Goal: Information Seeking & Learning: Learn about a topic

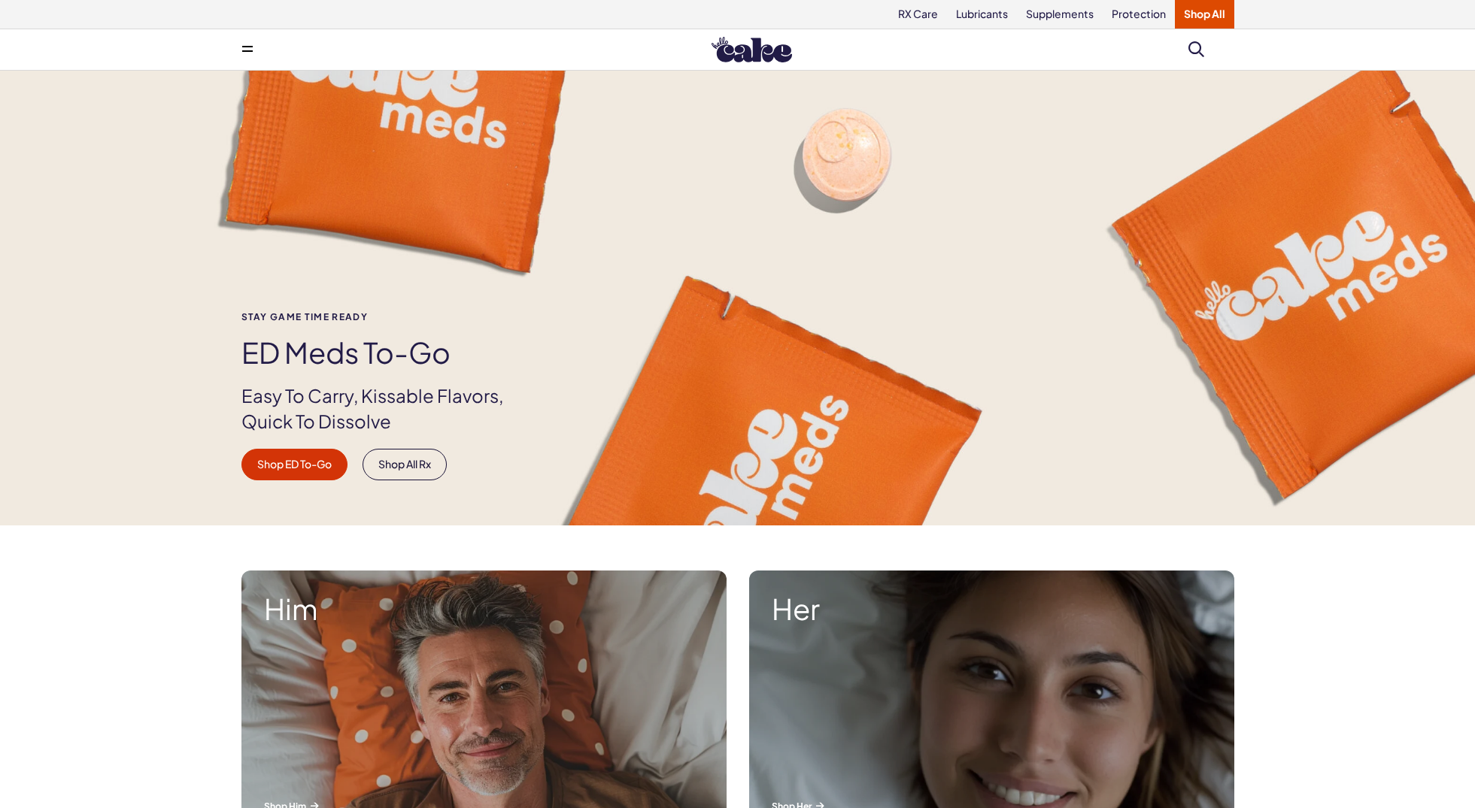
click at [1197, 12] on link "Shop All" at bounding box center [1204, 14] width 59 height 29
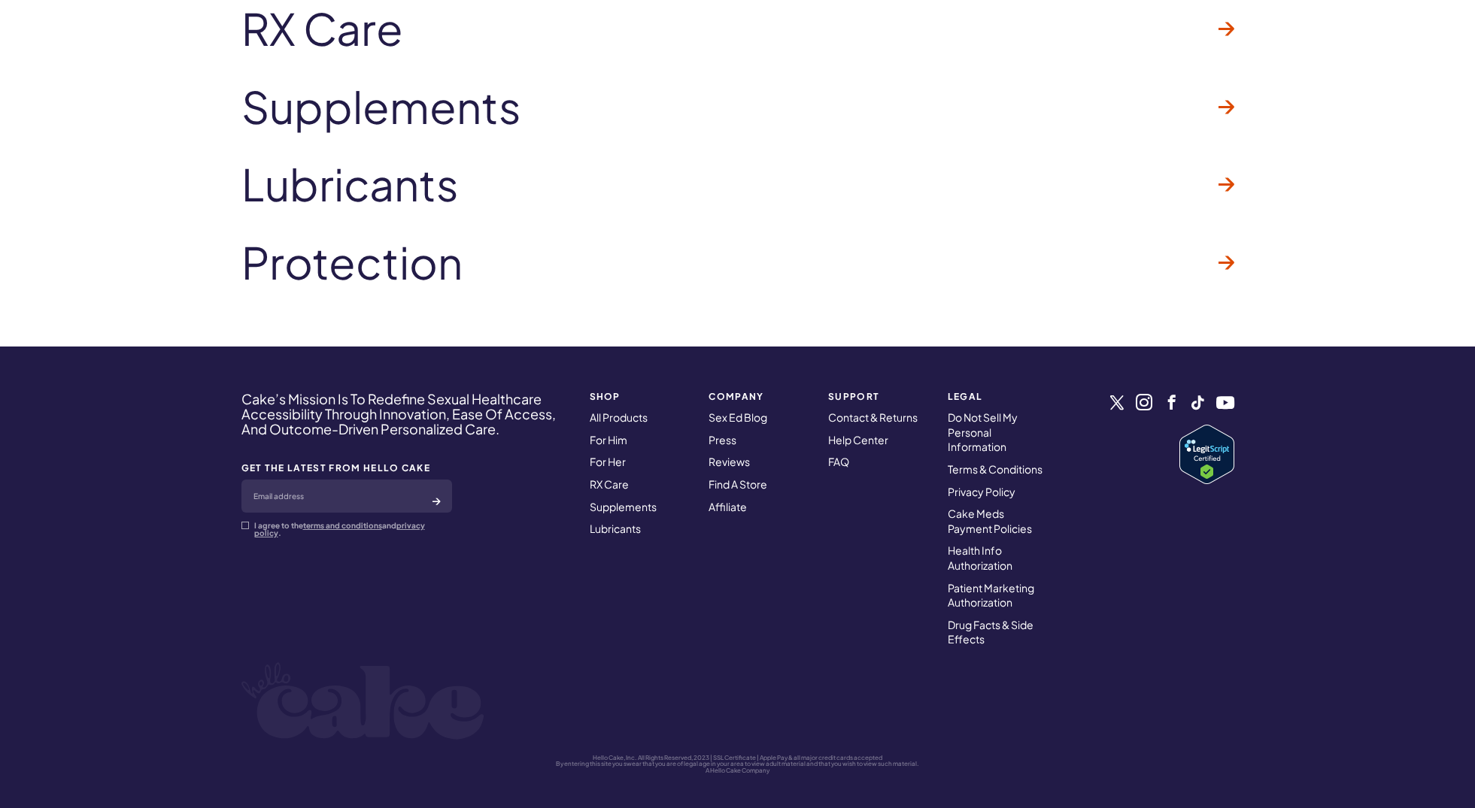
scroll to position [1587, 0]
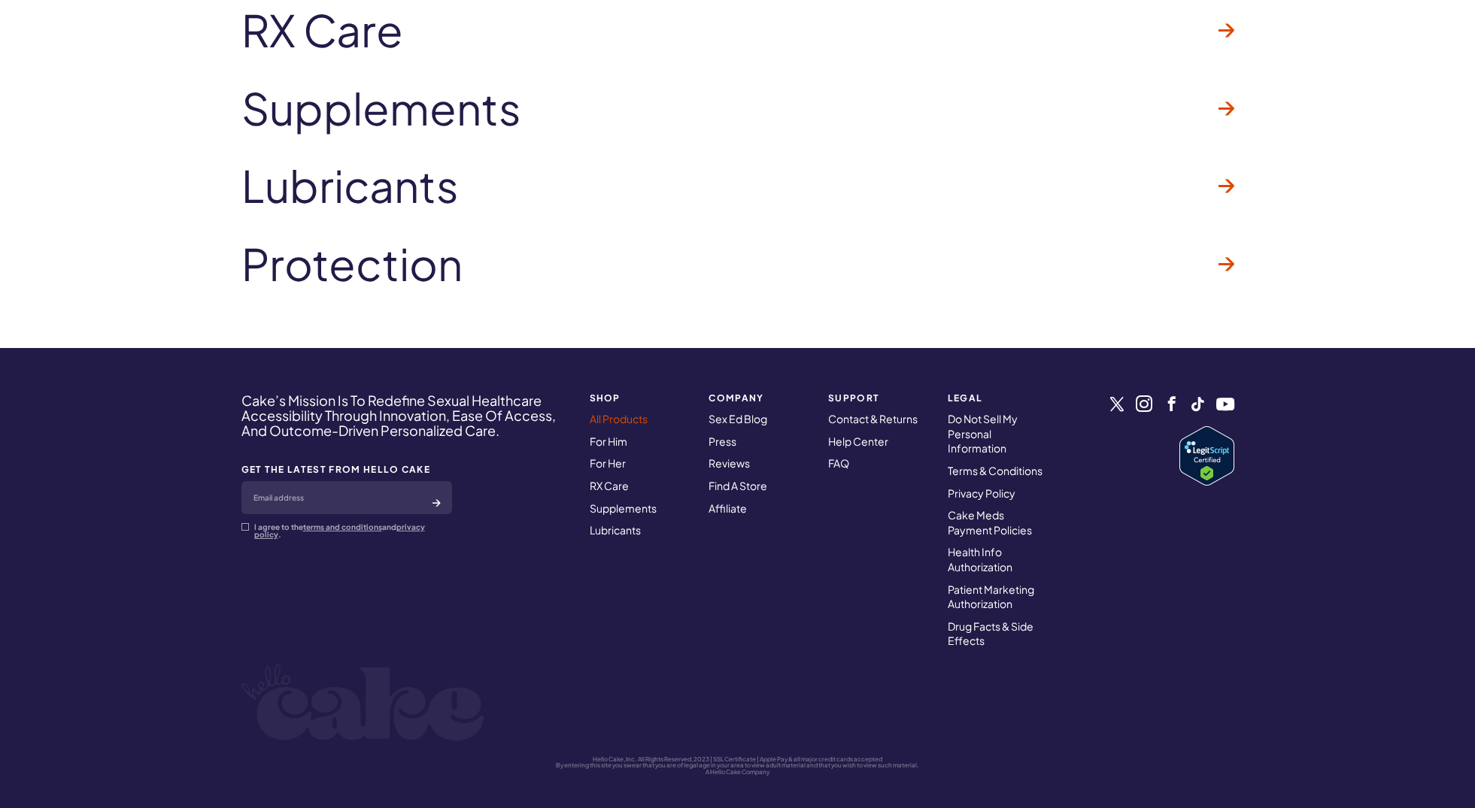
click at [622, 414] on link "All Products" at bounding box center [619, 419] width 58 height 14
click at [609, 435] on link "For Him" at bounding box center [609, 442] width 38 height 14
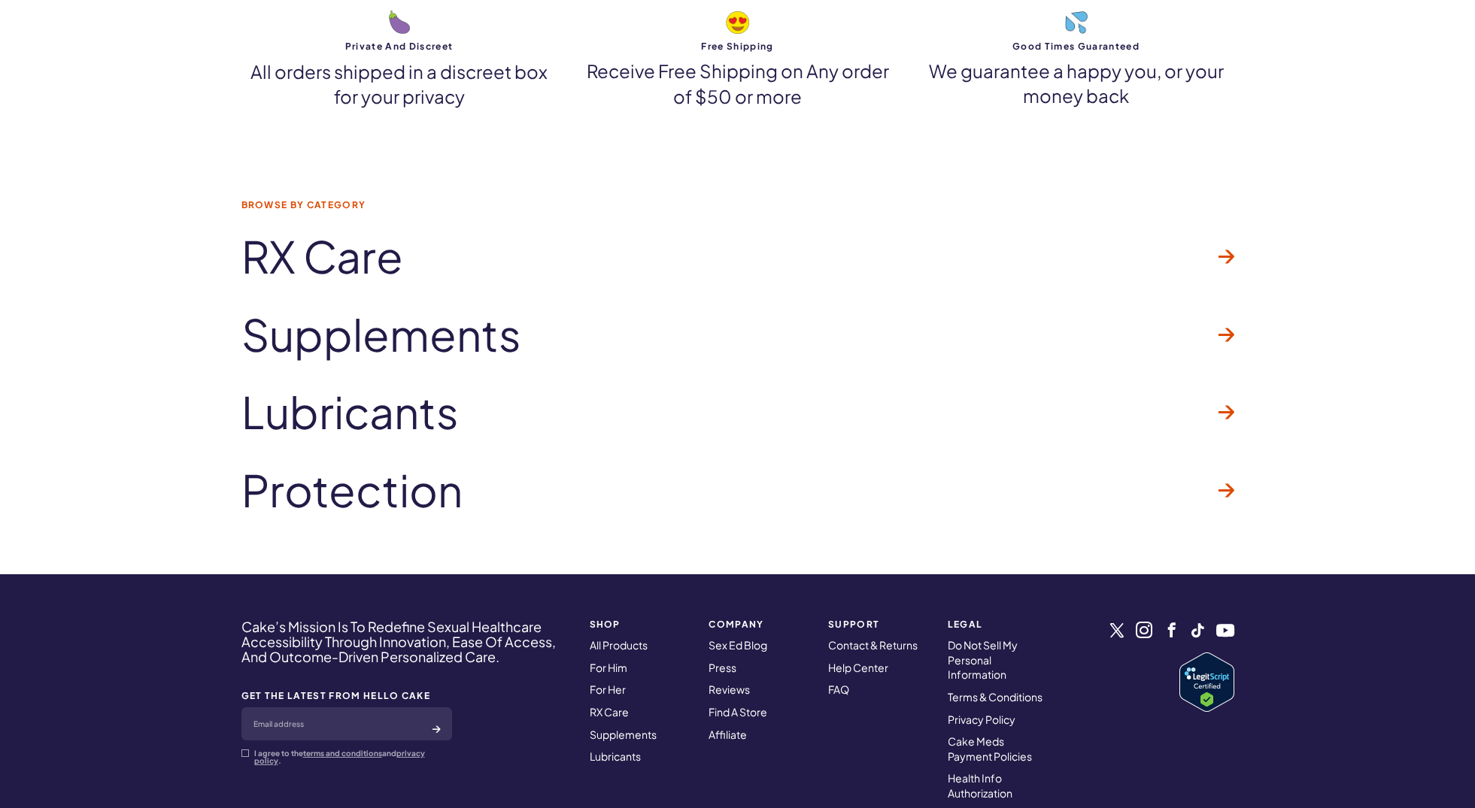
scroll to position [1364, 0]
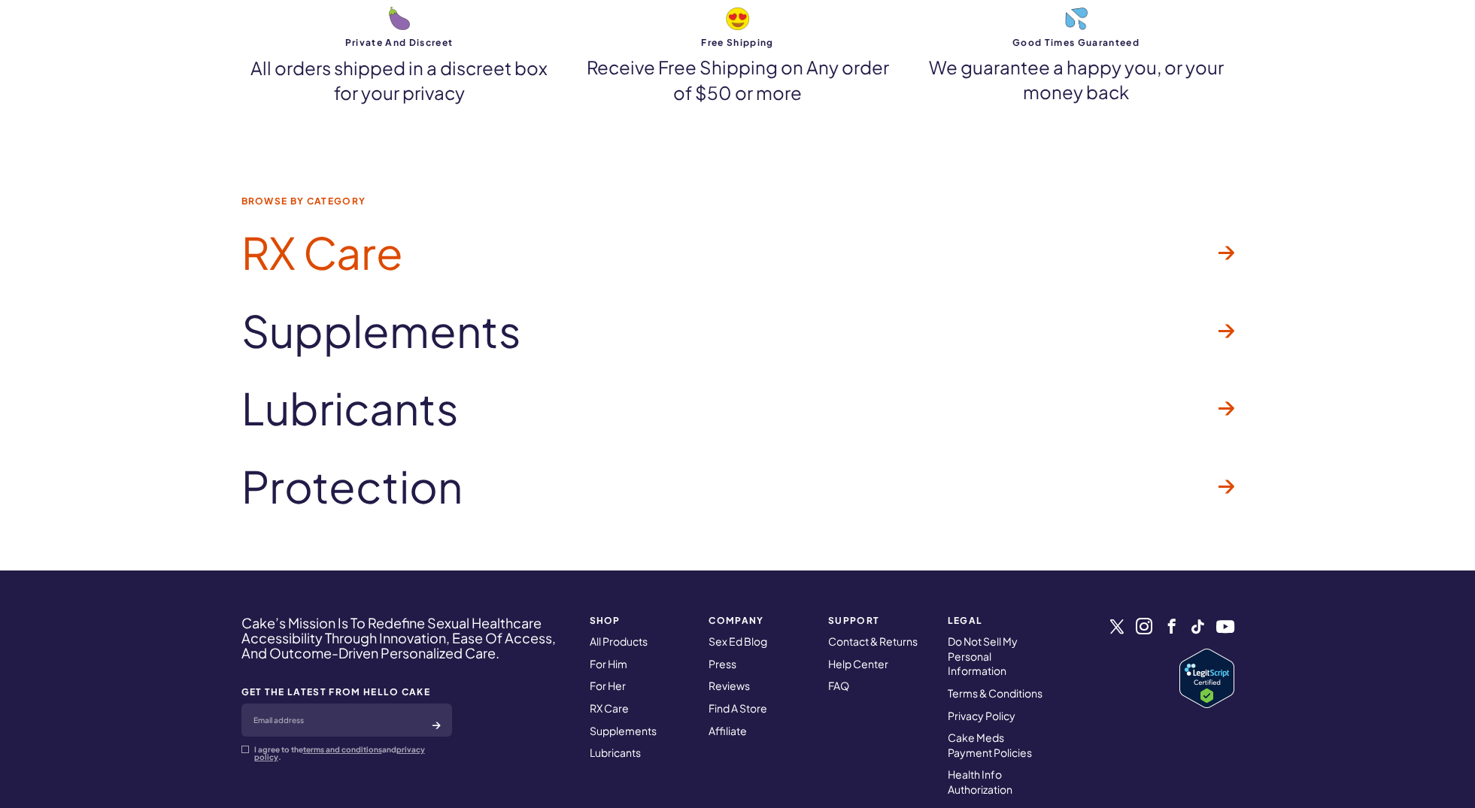
click at [1228, 248] on icon at bounding box center [1226, 253] width 16 height 14
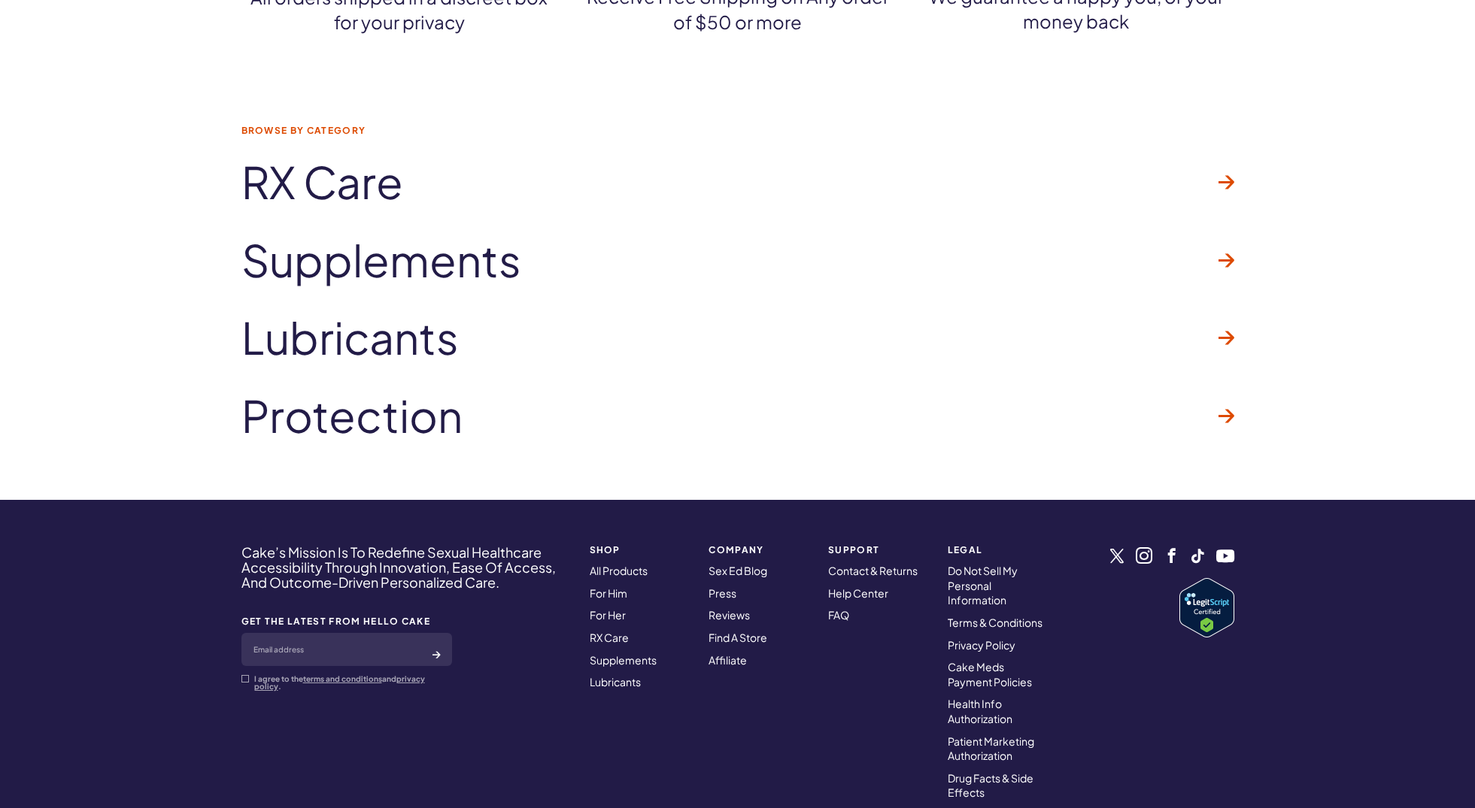
scroll to position [1434, 0]
click at [352, 179] on span "RX Care" at bounding box center [322, 183] width 162 height 48
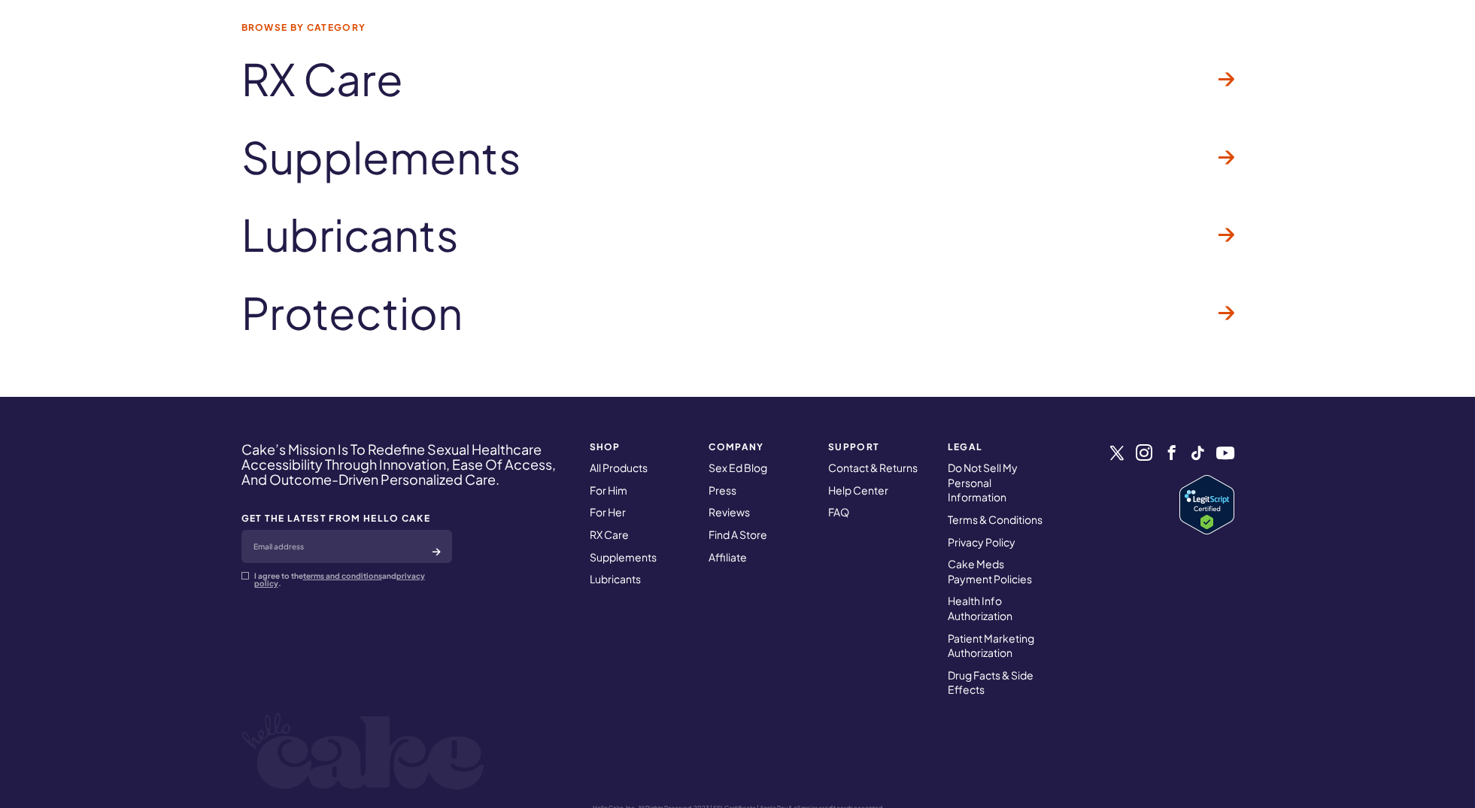
scroll to position [1544, 0]
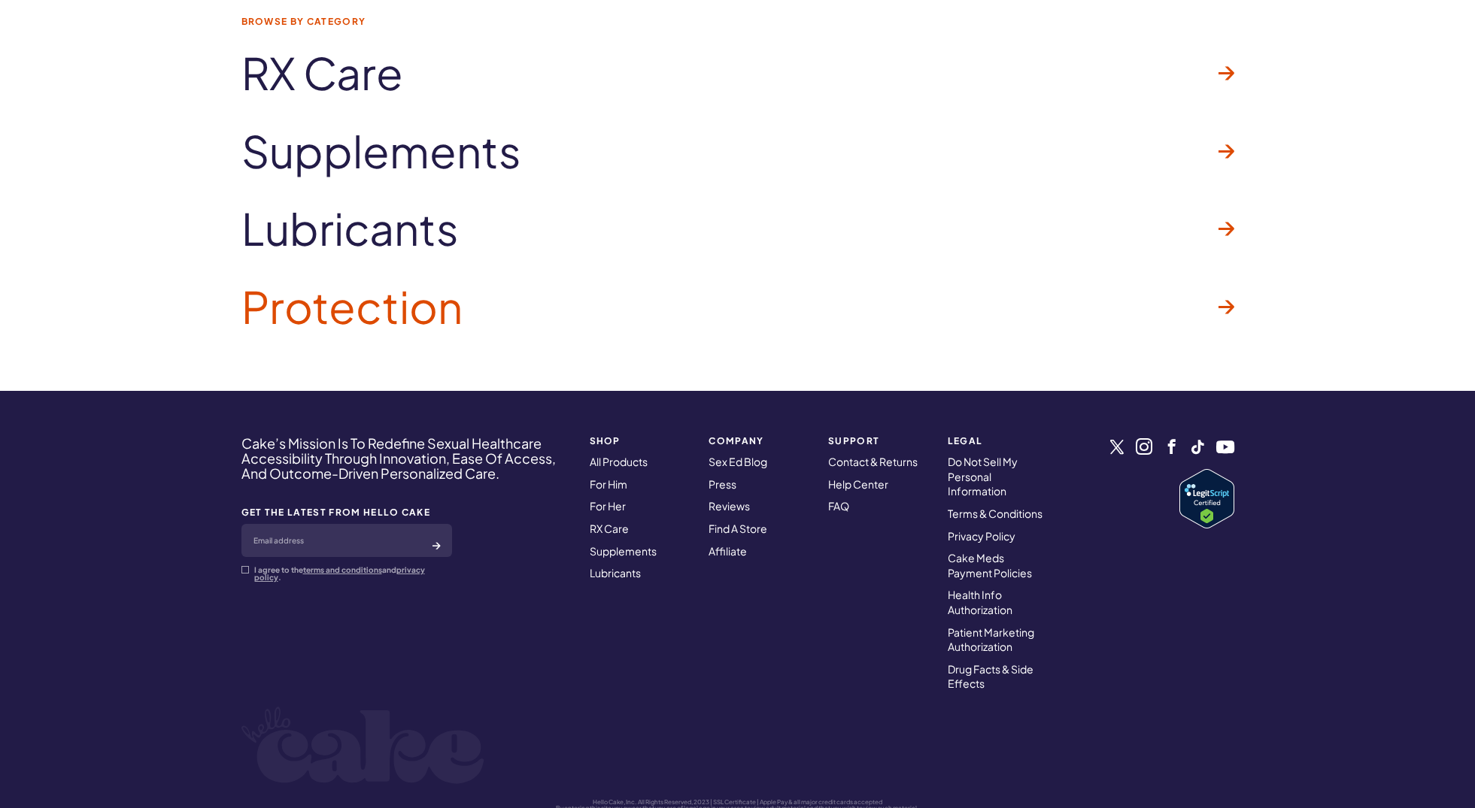
click at [1223, 300] on icon at bounding box center [1226, 307] width 16 height 14
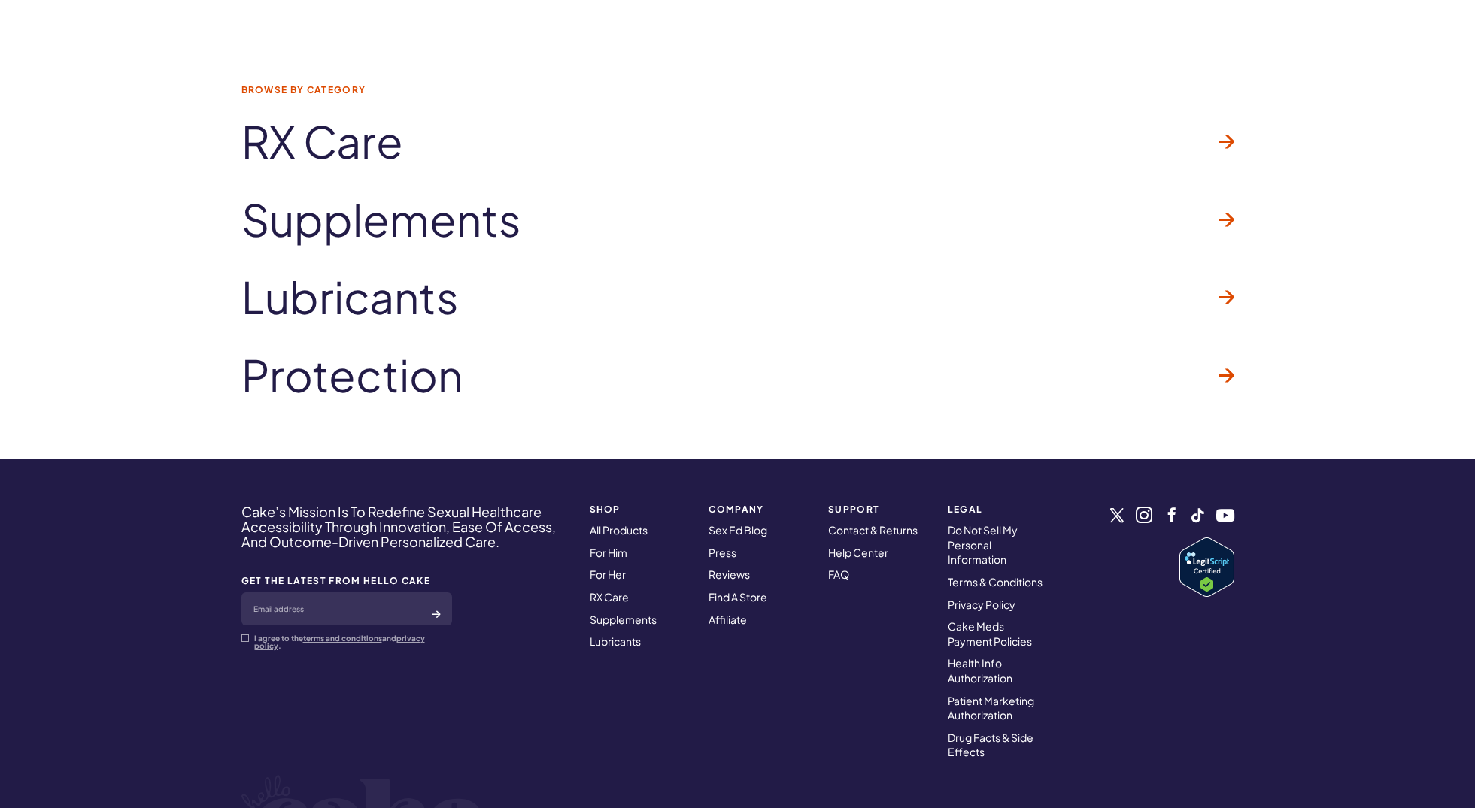
scroll to position [1480, 0]
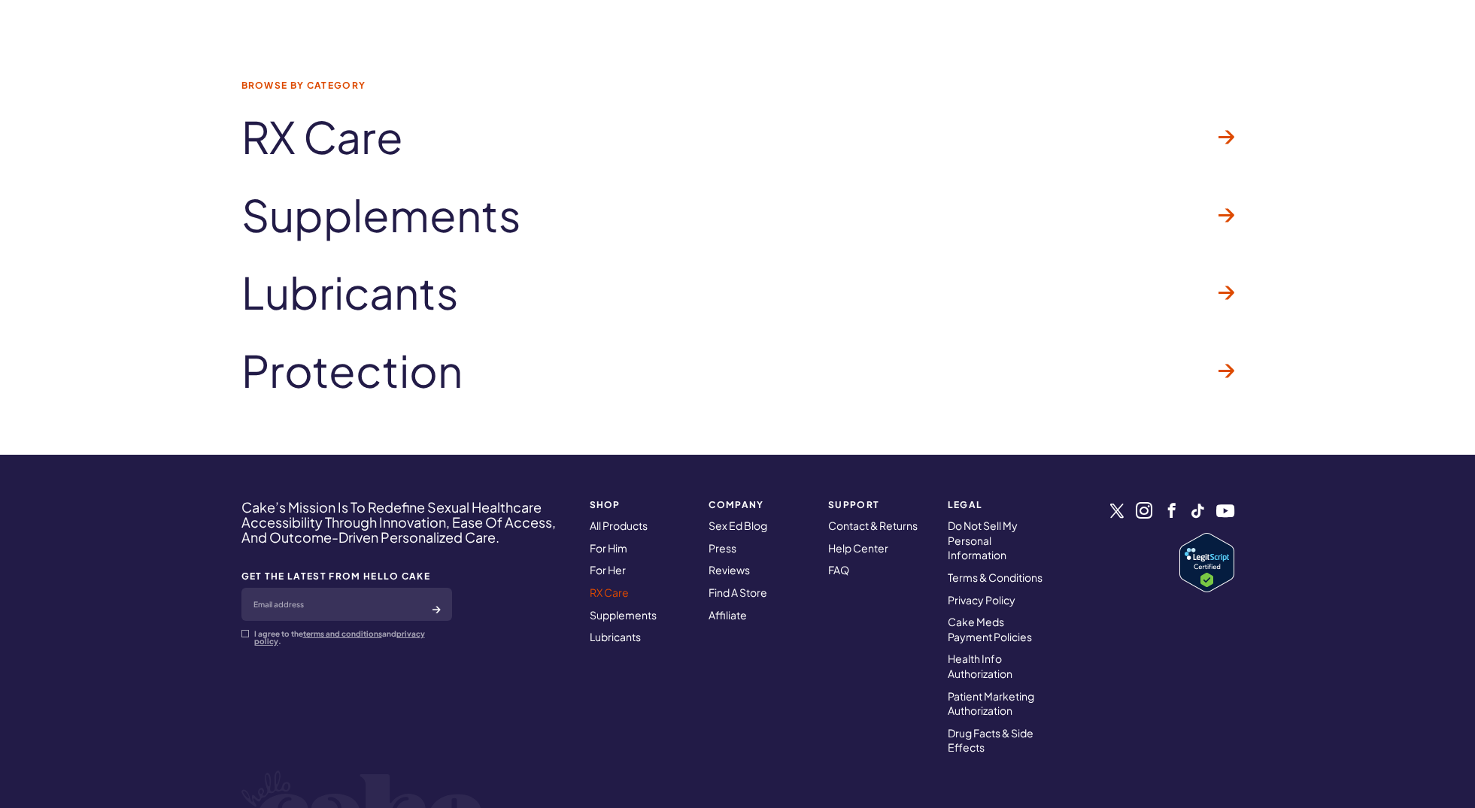
click at [598, 586] on link "RX Care" at bounding box center [609, 593] width 39 height 14
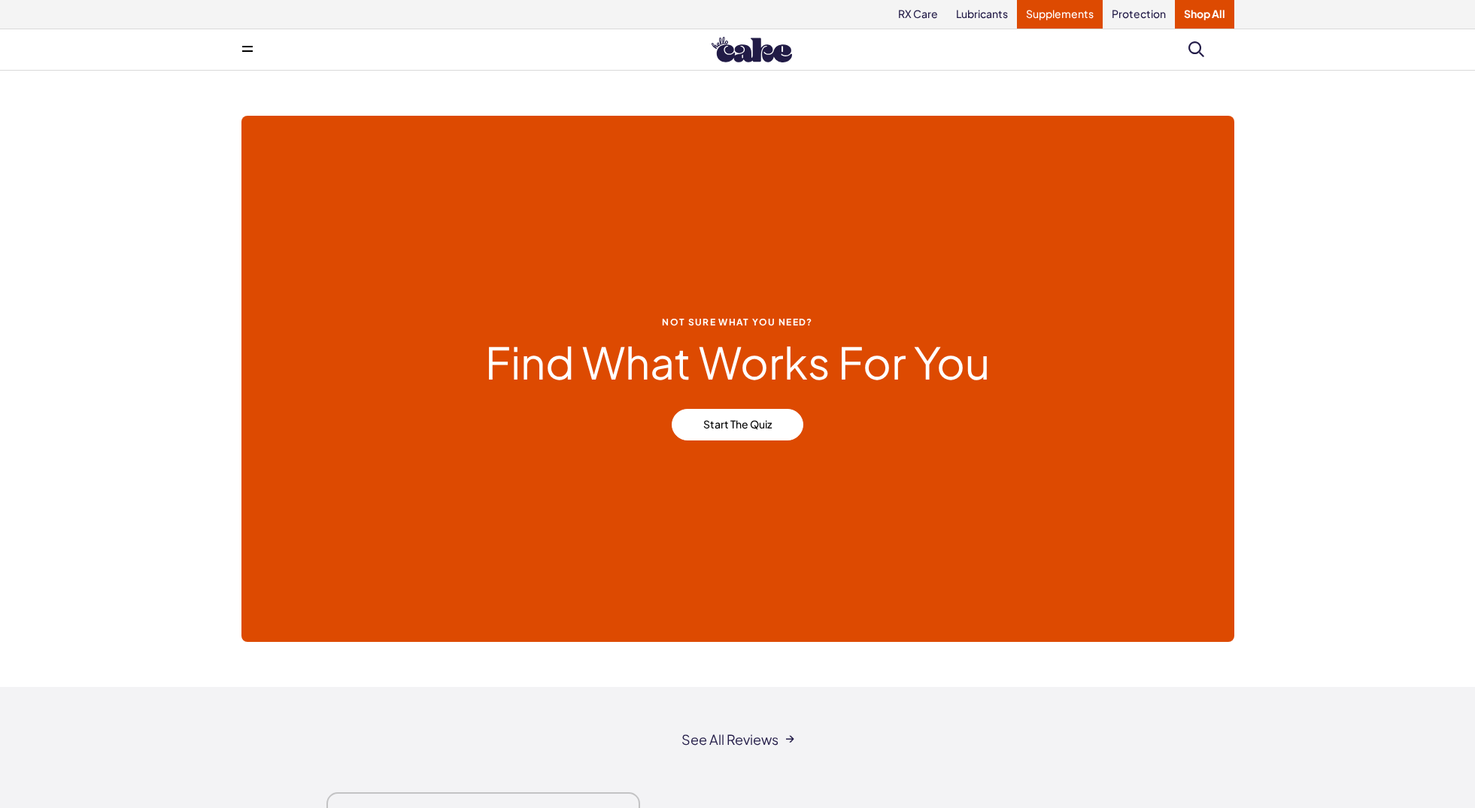
click at [1058, 15] on link "Supplements" at bounding box center [1060, 14] width 86 height 29
click at [247, 47] on icon at bounding box center [247, 47] width 11 height 2
click at [247, 47] on span at bounding box center [247, 50] width 11 height 8
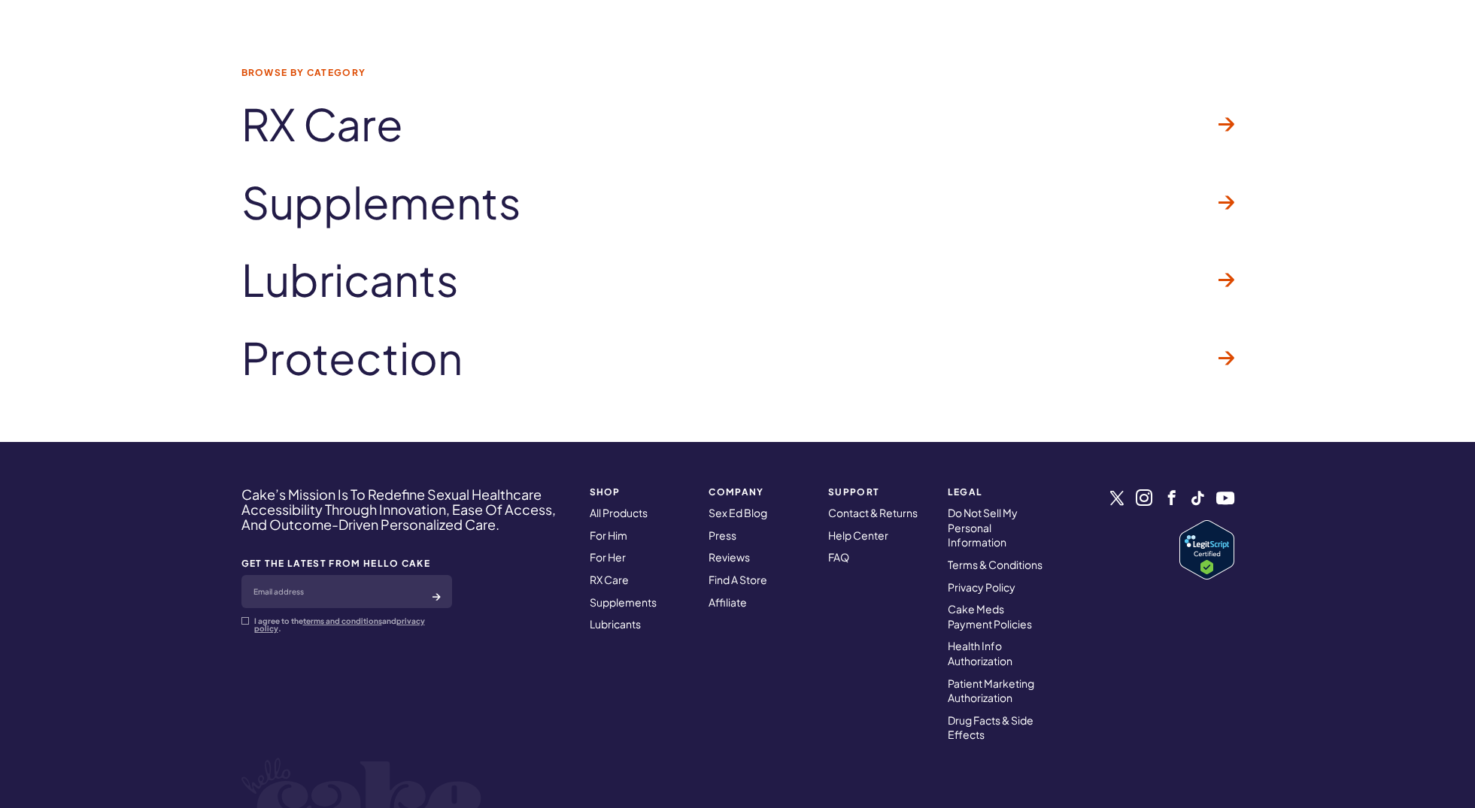
scroll to position [1496, 0]
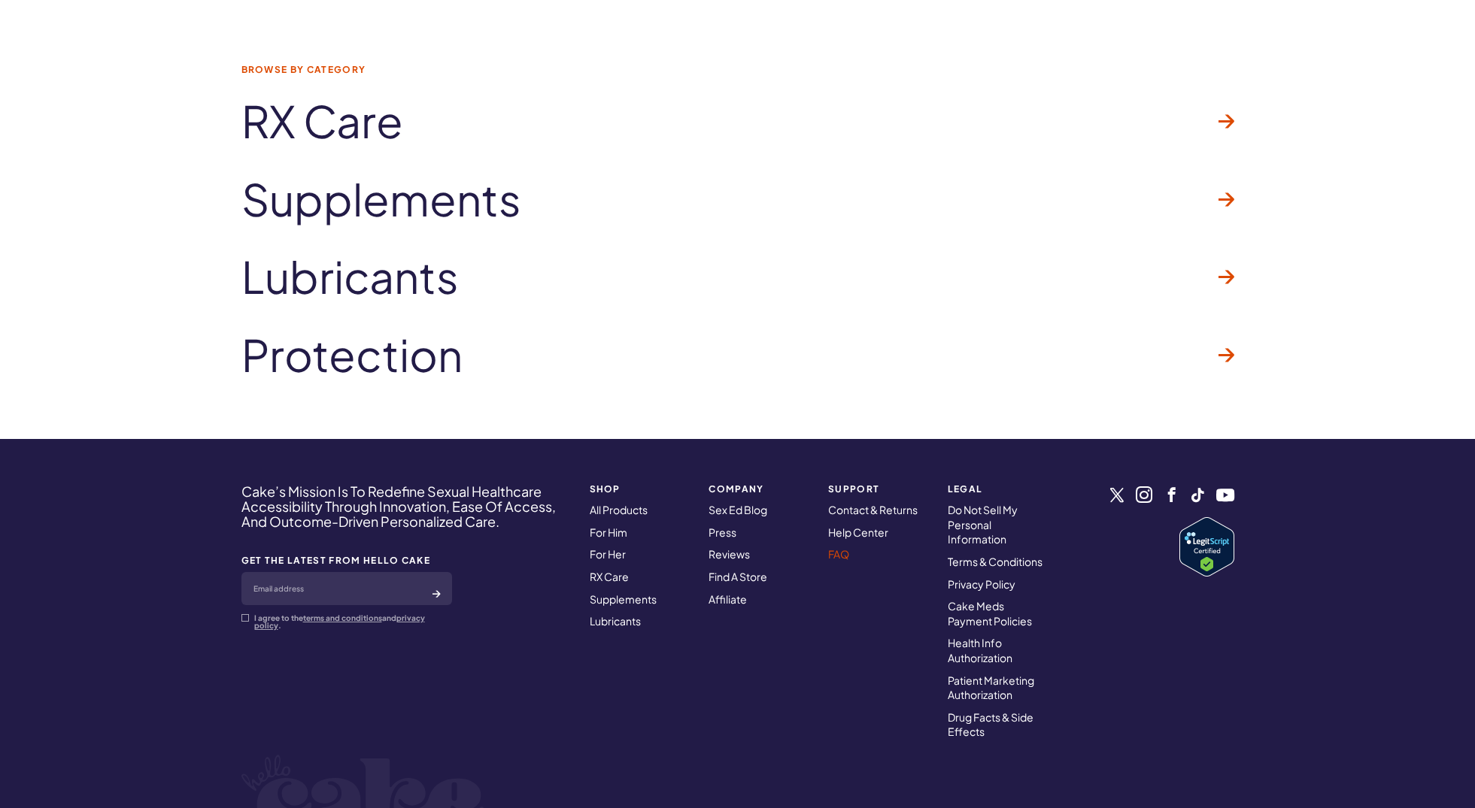
click at [838, 547] on link "FAQ" at bounding box center [838, 554] width 21 height 14
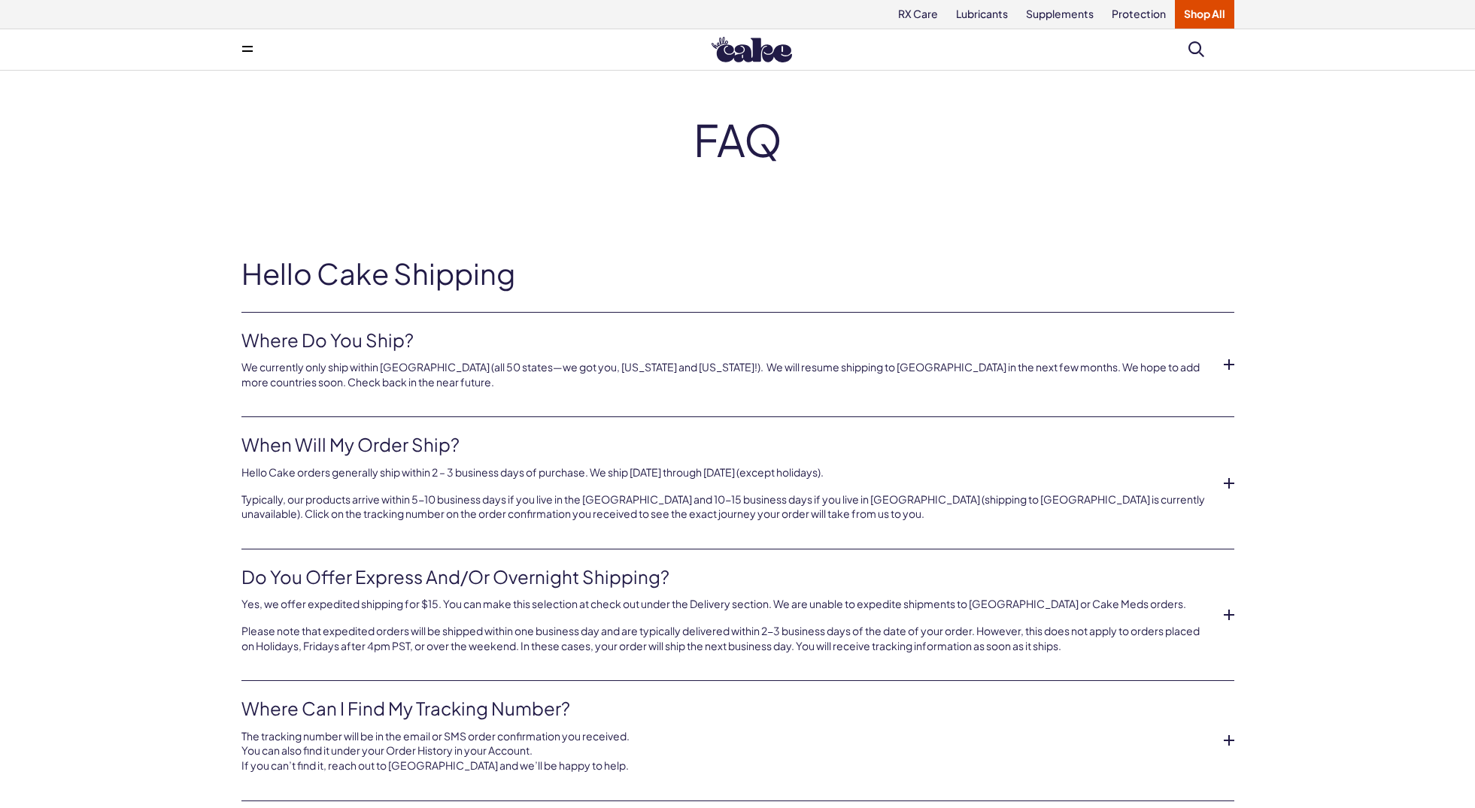
click at [1200, 12] on link "Shop All" at bounding box center [1204, 14] width 59 height 29
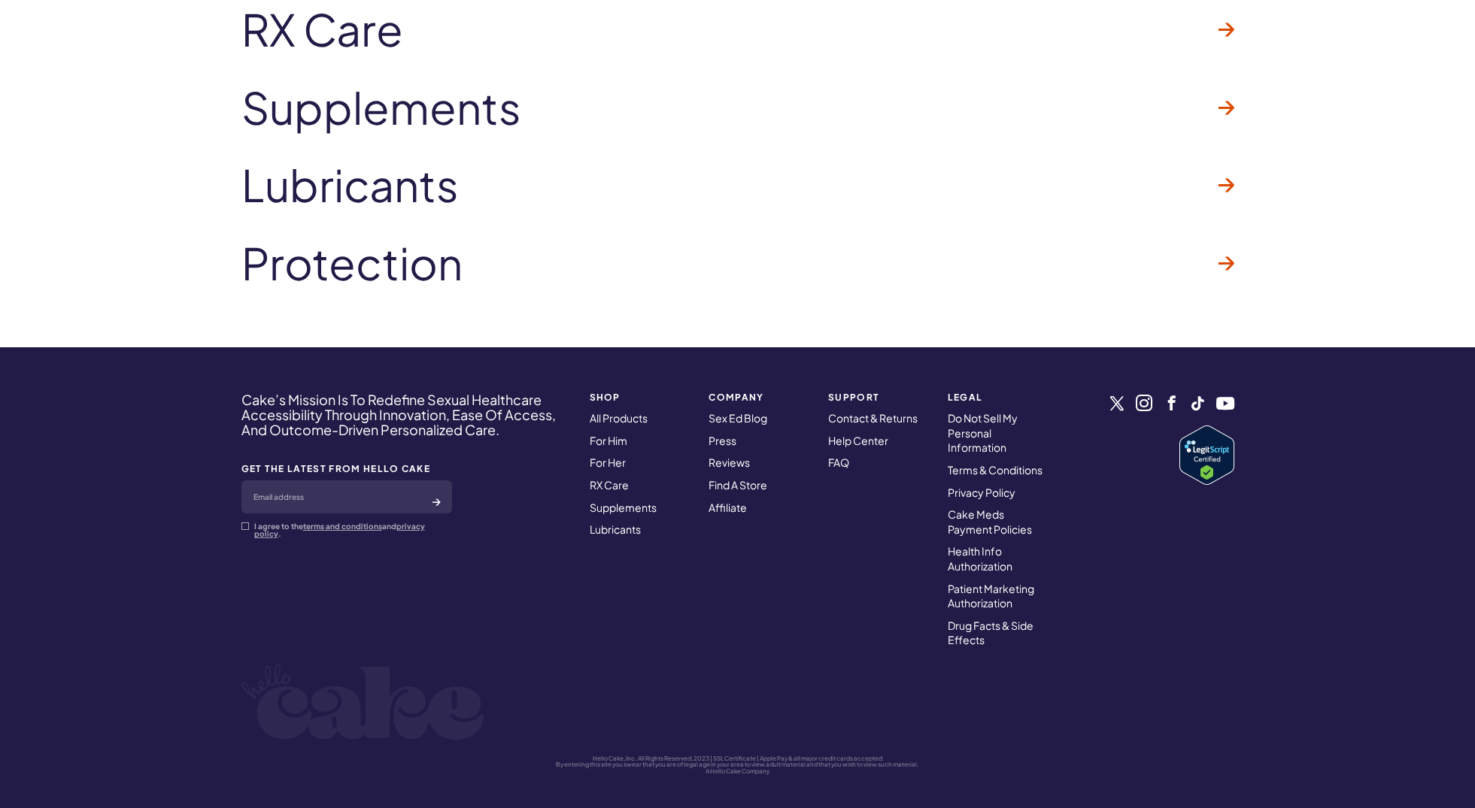
scroll to position [1587, 0]
click at [600, 435] on link "For Him" at bounding box center [609, 442] width 38 height 14
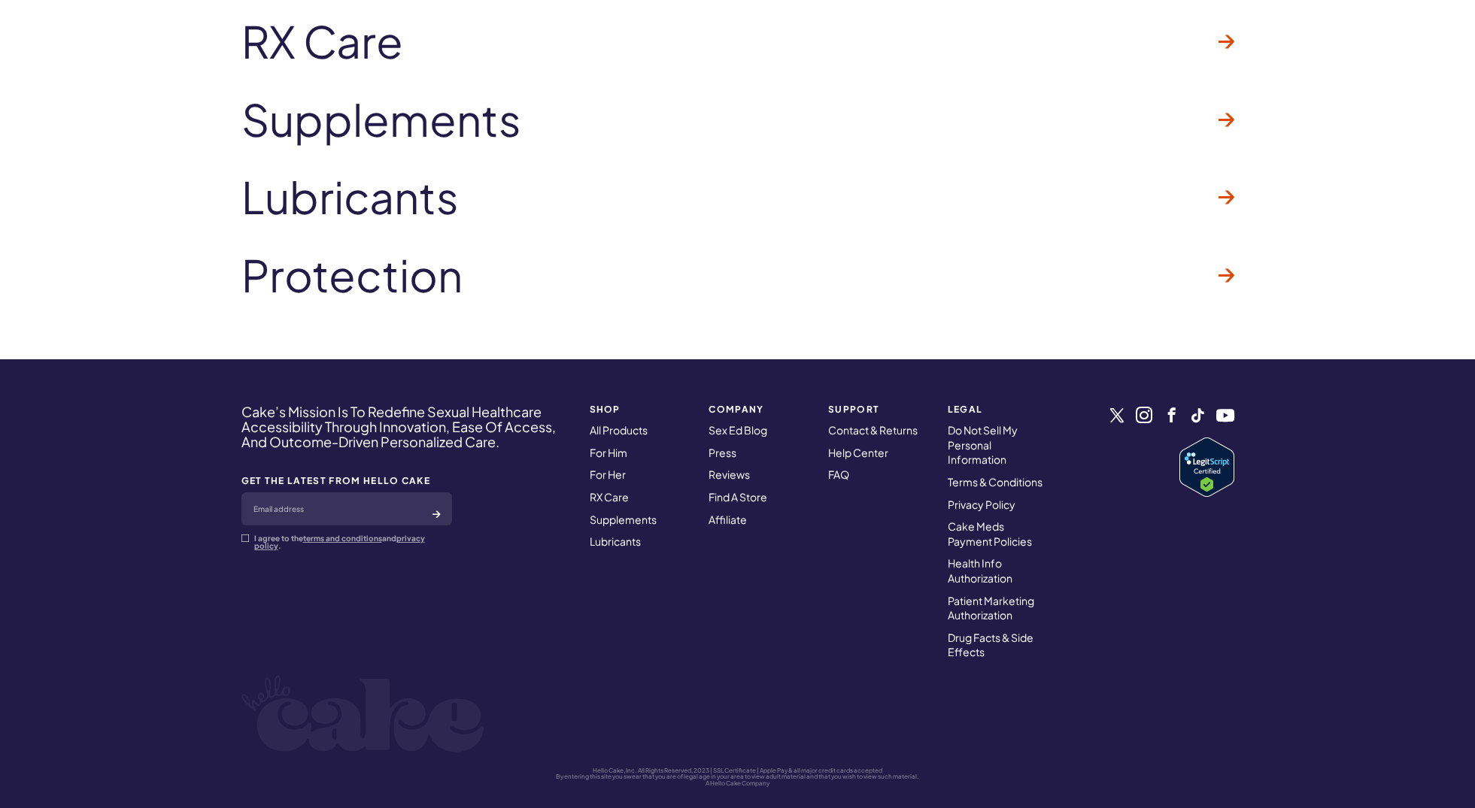
scroll to position [1574, 0]
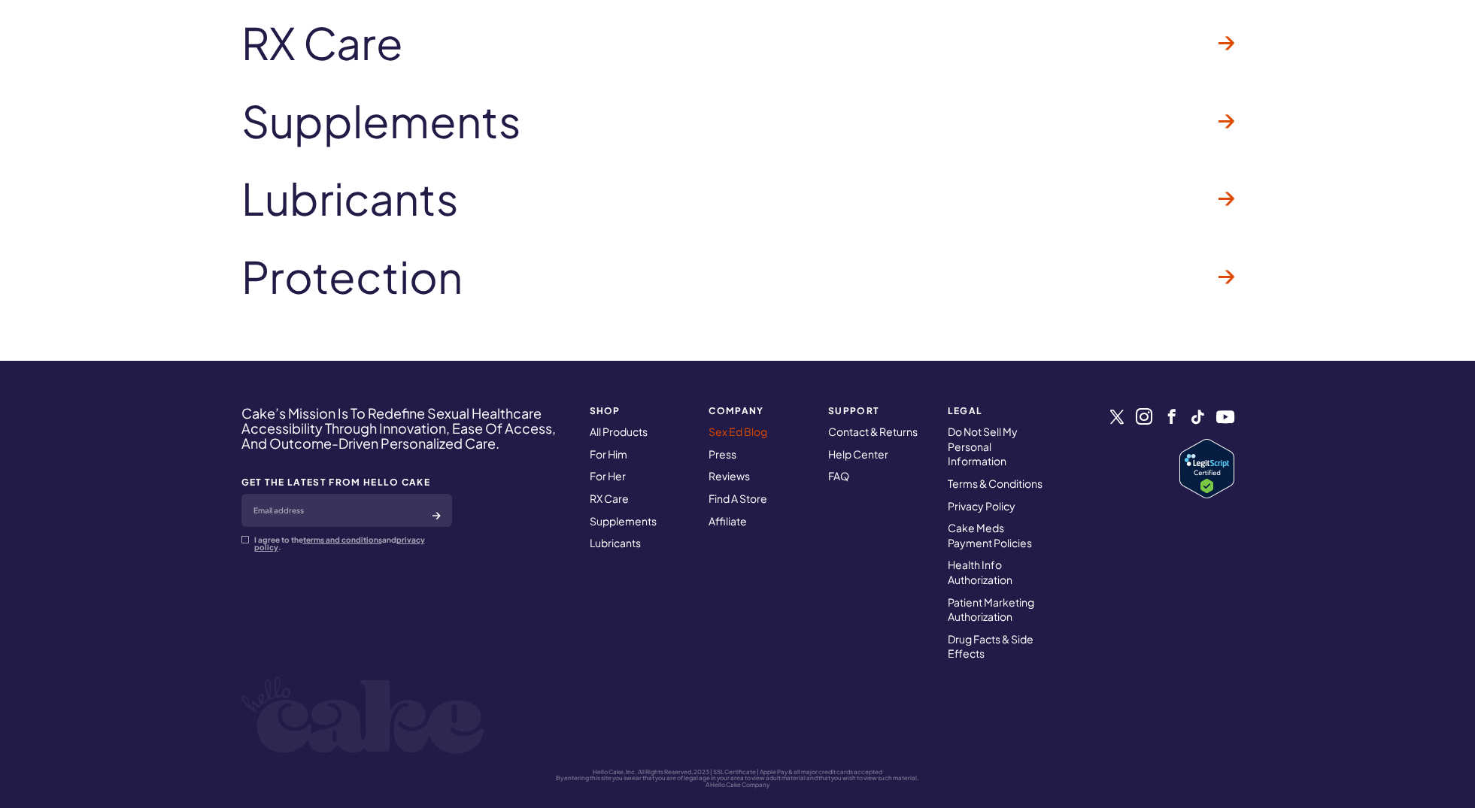
click at [742, 426] on link "Sex Ed Blog" at bounding box center [737, 432] width 59 height 14
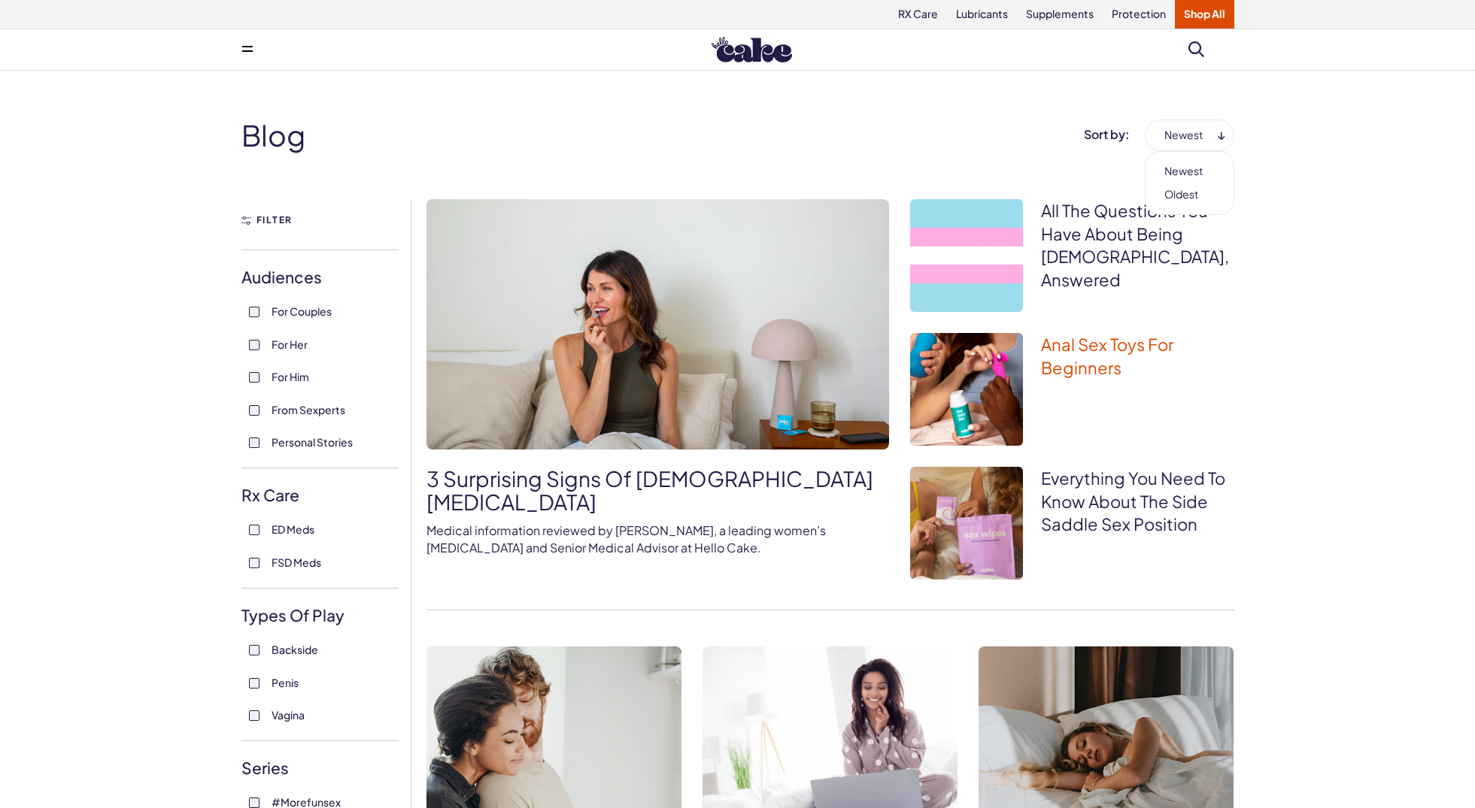
click at [1107, 342] on link "Anal Sex Toys for Beginners" at bounding box center [1107, 356] width 132 height 44
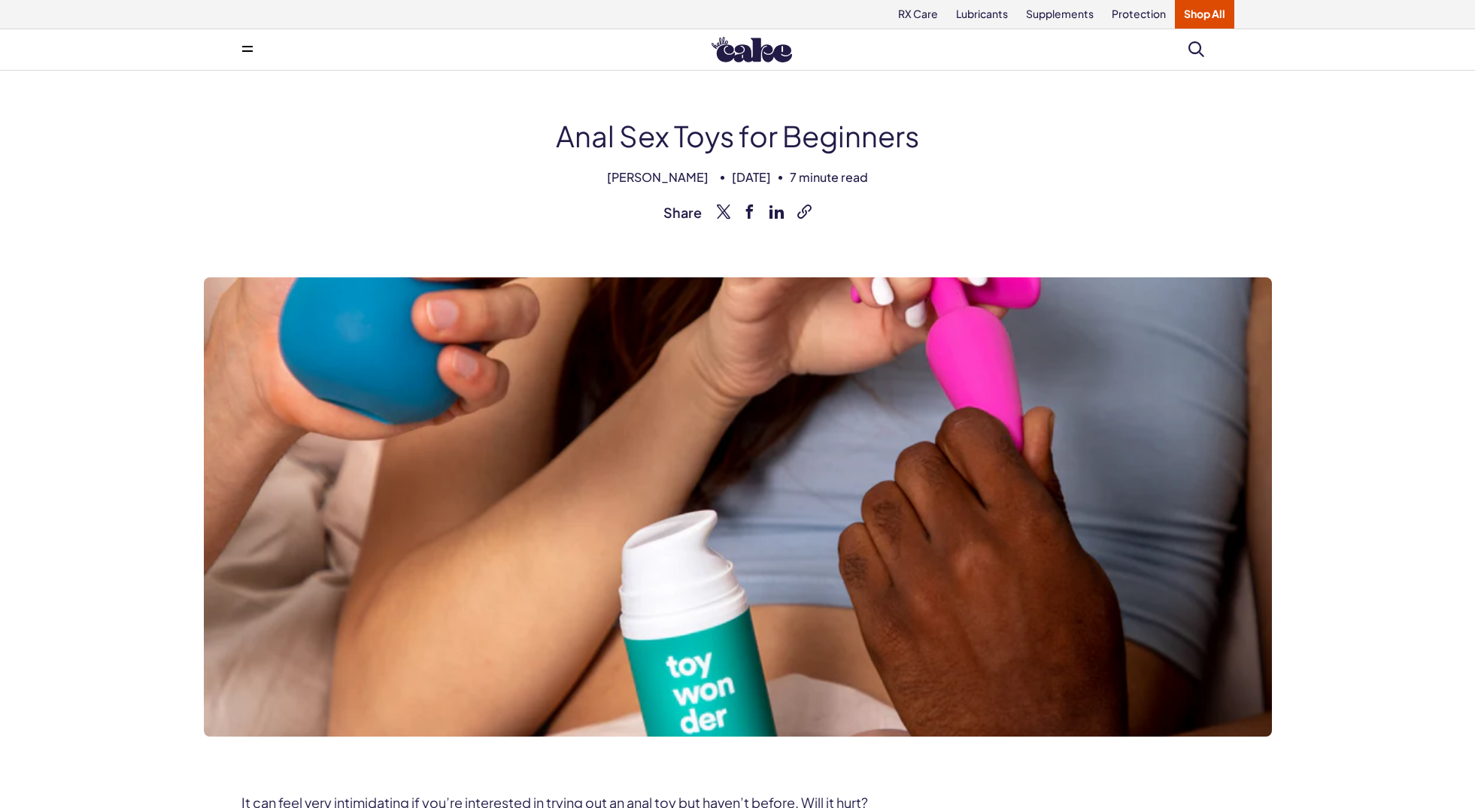
click at [247, 47] on span at bounding box center [247, 50] width 11 height 8
click at [1055, 16] on link "Supplements" at bounding box center [1060, 14] width 86 height 29
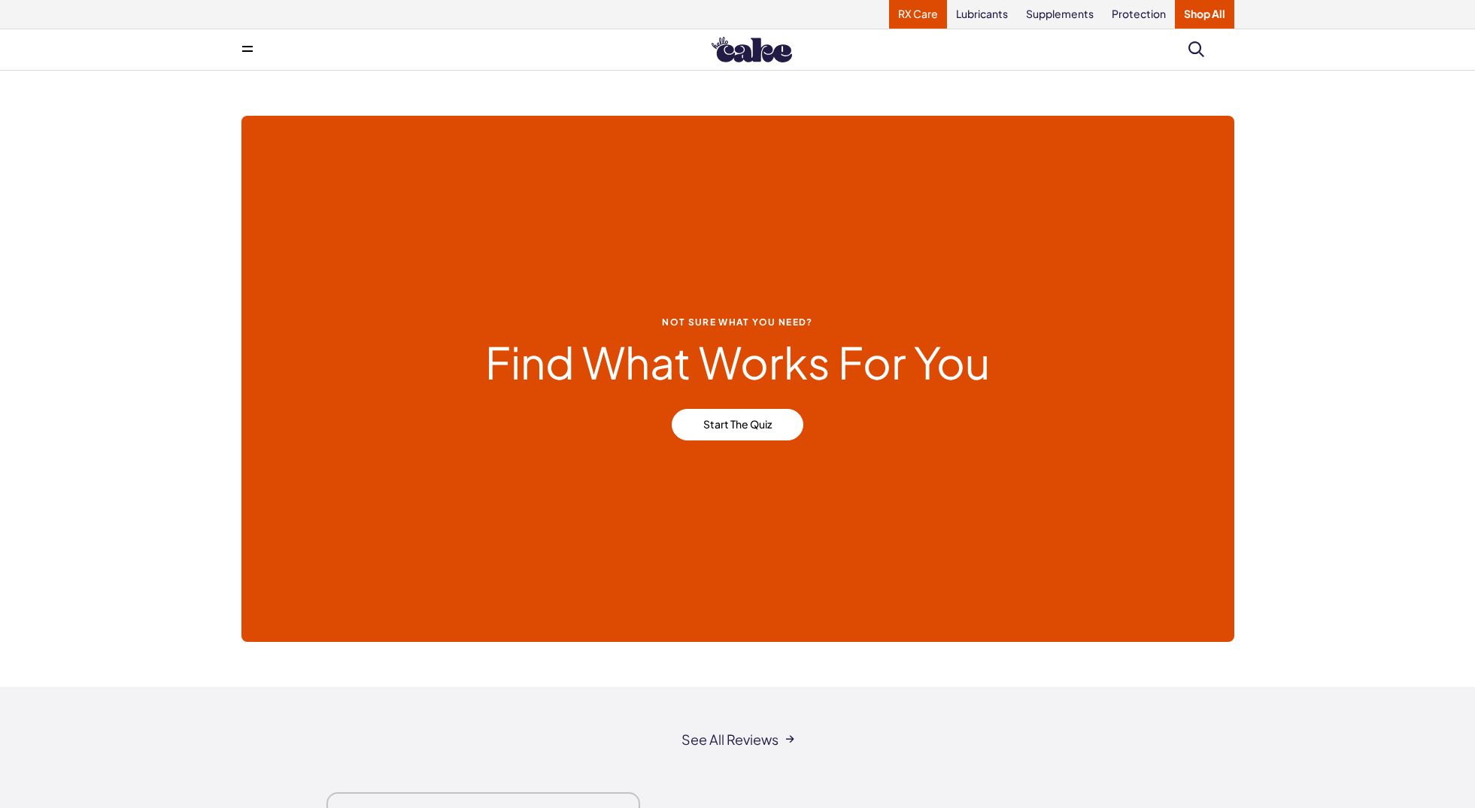
click at [914, 11] on link "RX Care" at bounding box center [918, 14] width 58 height 29
